Goal: Transaction & Acquisition: Book appointment/travel/reservation

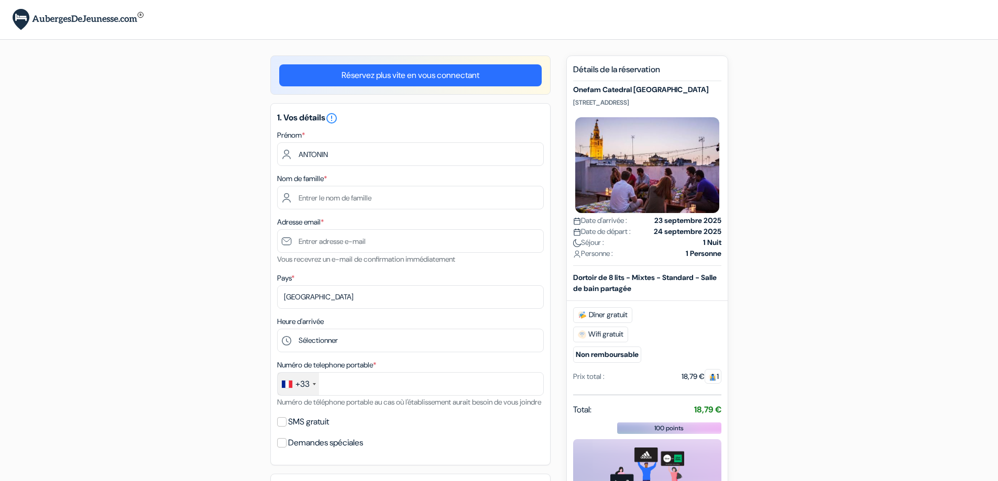
type input "ANTONIN"
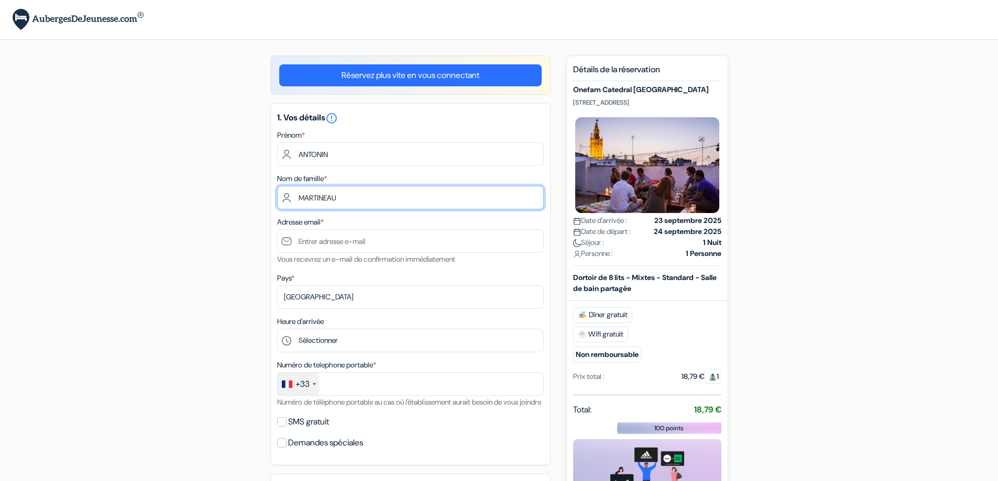
type input "MARTINEAU"
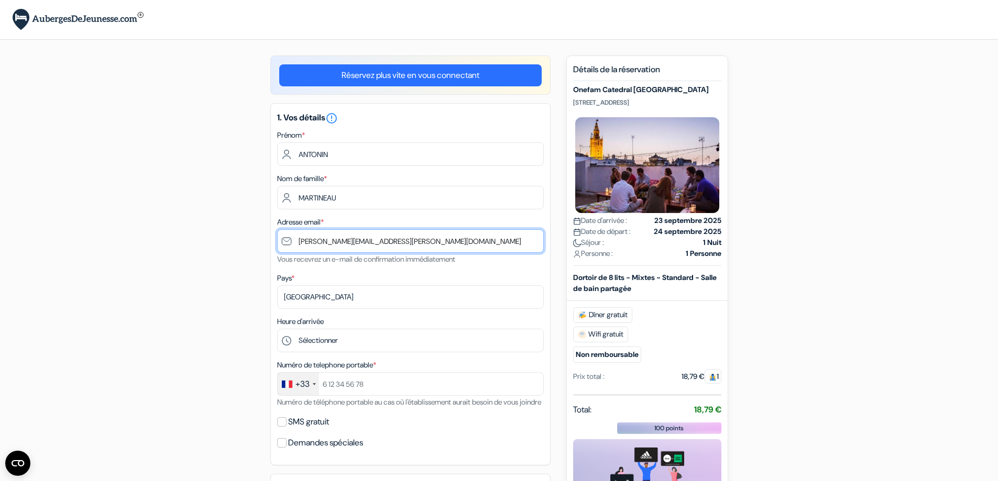
type input "antonin.martineau@laposte.net"
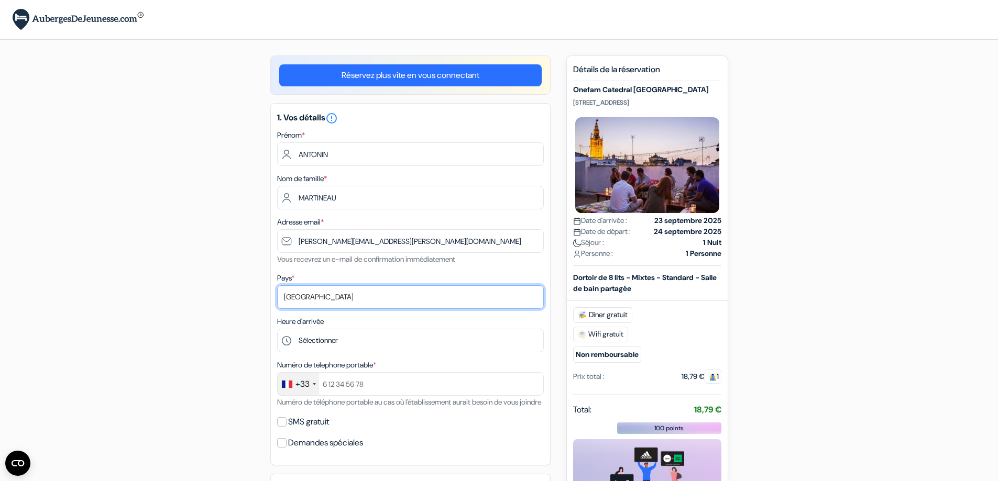
click at [406, 290] on select "Selectionner le pays Abkhazie Afghanistan Afrique Du sud Albanie Algérie Allema…" at bounding box center [410, 297] width 267 height 24
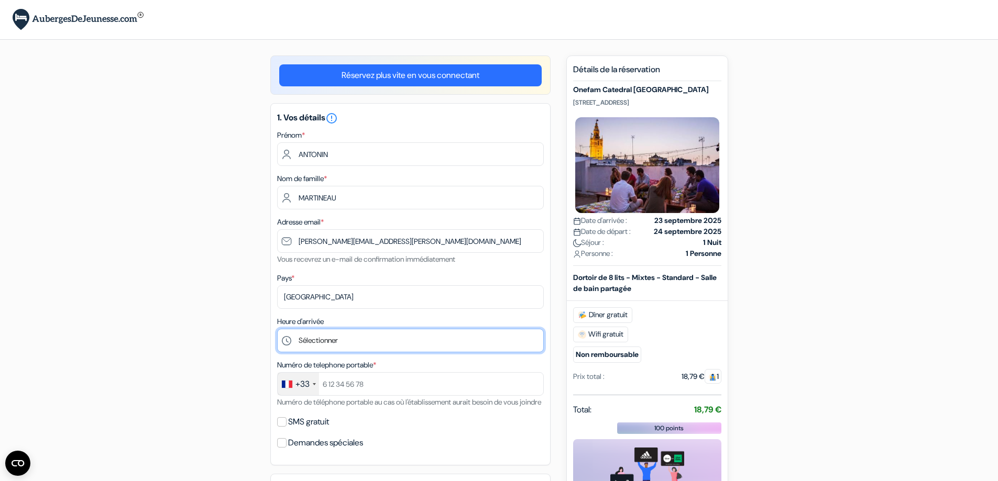
click at [363, 340] on select "Sélectionner 1:00 2:00 3:00 4:00 5:00 6:00 7:00 8:00 9:00 10:00 11:00 12:00 13:…" at bounding box center [410, 341] width 267 height 24
select select "17"
click at [277, 329] on select "Sélectionner 1:00 2:00 3:00 4:00 5:00 6:00 7:00 8:00 9:00 10:00 11:00 12:00 13:…" at bounding box center [410, 341] width 267 height 24
click at [196, 271] on div "add_box Onefam Catedral Sevilla Calle Jamerdana, 4, Séville, Espagne done done …" at bounding box center [498, 458] width 691 height 804
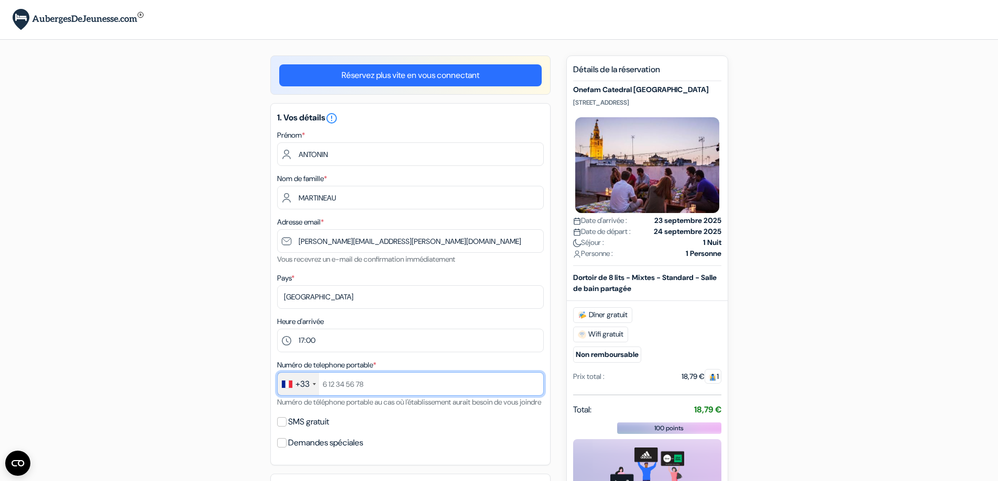
click at [350, 385] on input "text" at bounding box center [410, 384] width 267 height 24
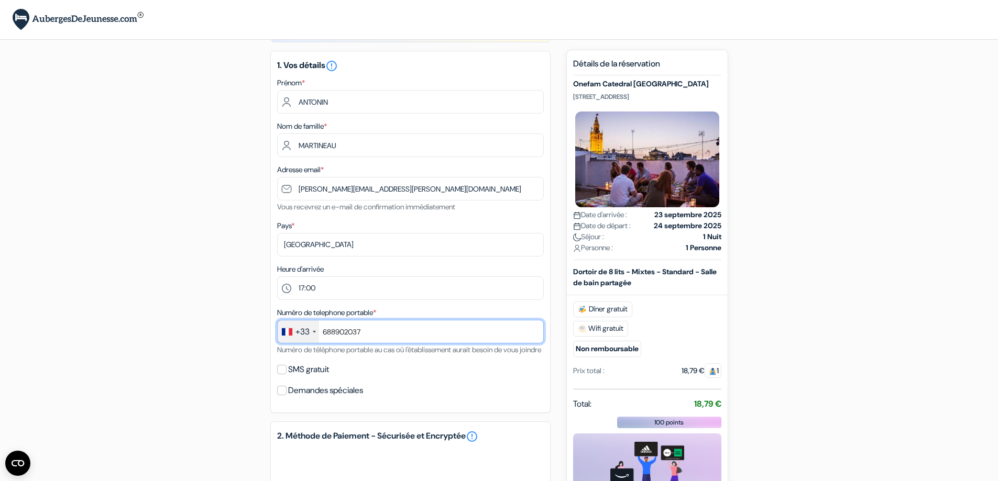
scroll to position [105, 0]
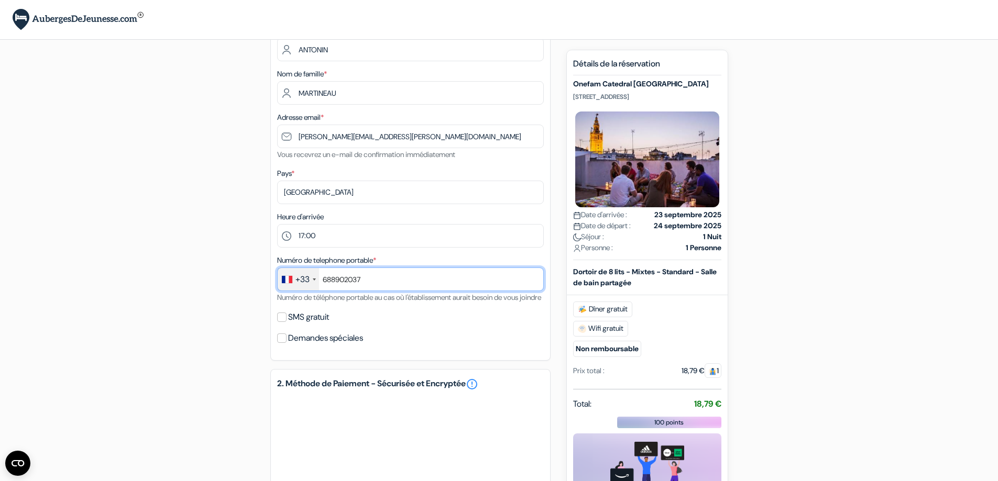
type input "688902037"
click at [281, 322] on input "SMS gratuit" at bounding box center [281, 317] width 9 height 9
checkbox input "true"
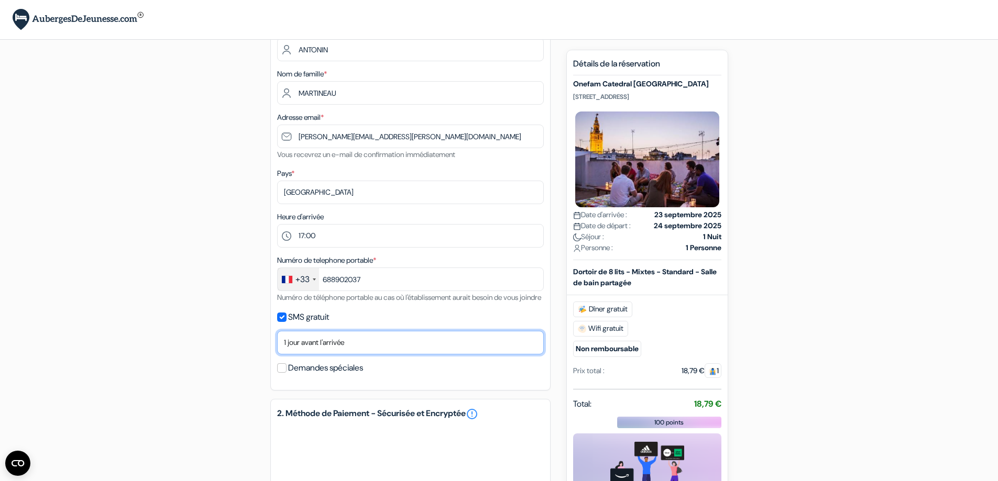
click at [300, 350] on select "Non merci Maintenant Le jour de votre arrivée 1 jour avant l'arrivée 2 jours av…" at bounding box center [410, 343] width 267 height 24
click at [282, 373] on input "Demandes spéciales" at bounding box center [281, 368] width 9 height 9
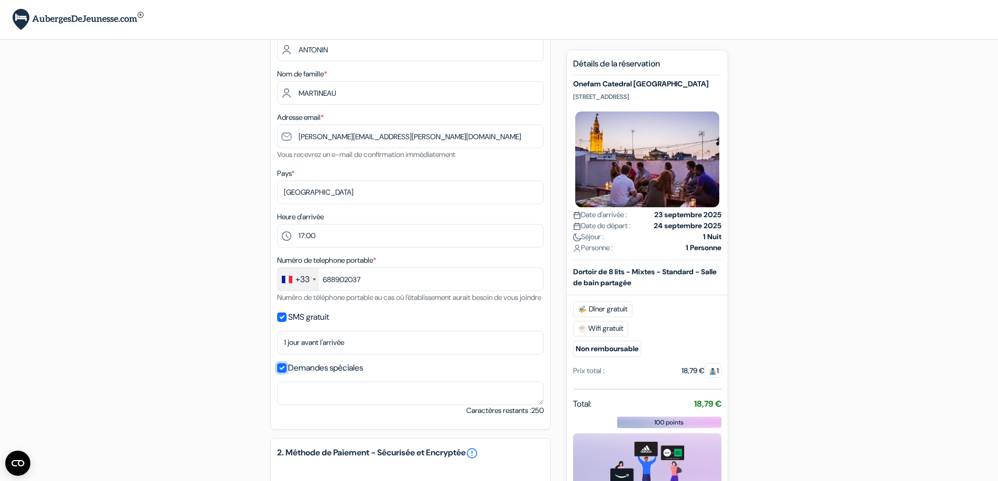
click at [282, 373] on input "Demandes spéciales" at bounding box center [281, 368] width 9 height 9
checkbox input "false"
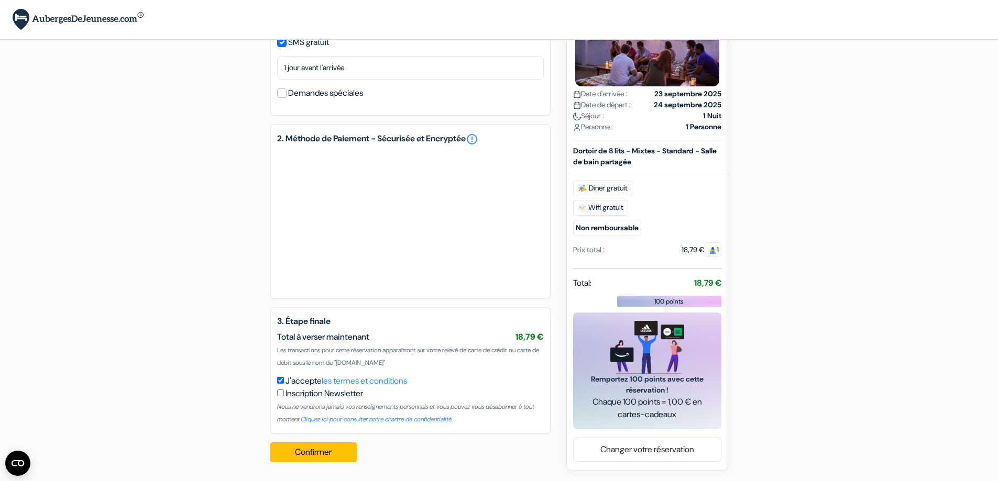
scroll to position [392, 0]
click at [307, 449] on button "Confirmer Loading..." at bounding box center [313, 453] width 87 height 20
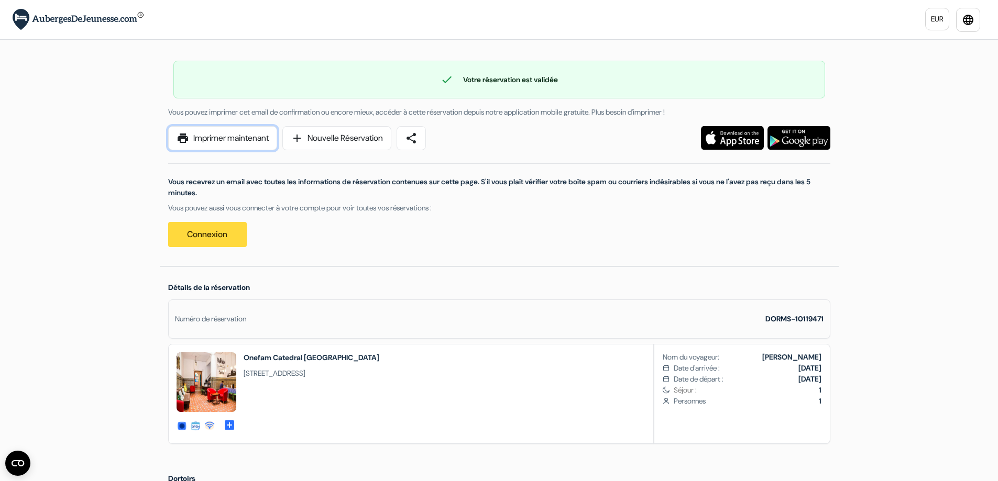
click at [221, 147] on link "print Imprimer maintenant" at bounding box center [222, 138] width 109 height 24
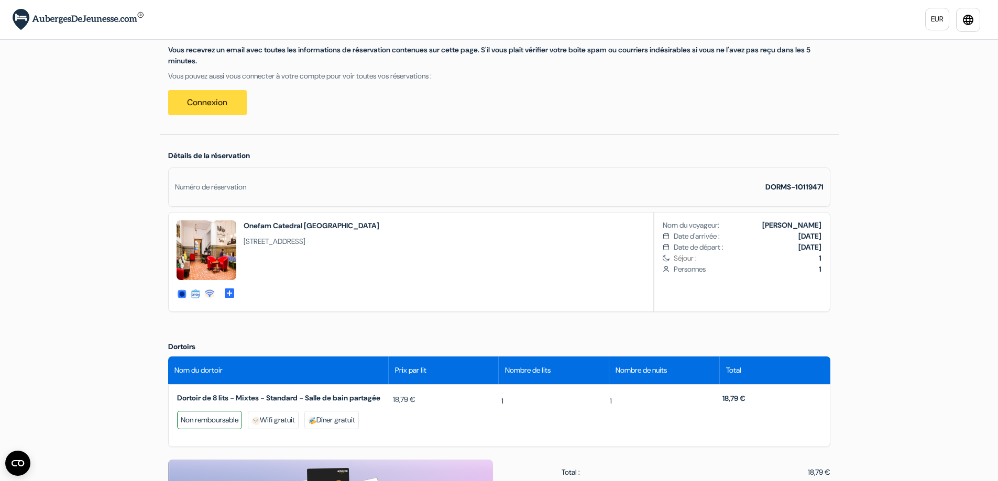
scroll to position [105, 0]
